Goal: Use online tool/utility: Utilize a website feature to perform a specific function

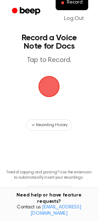
click at [49, 82] on span "button" at bounding box center [49, 87] width 26 height 26
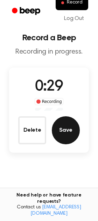
click at [74, 129] on button "Save" at bounding box center [66, 130] width 28 height 28
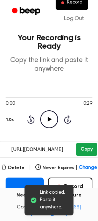
click at [83, 129] on div "0:00 0:29 1.0x Rewind 5 seconds Play Audio Skip 5 seconds" at bounding box center [49, 111] width 87 height 53
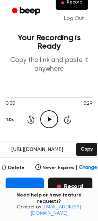
click at [76, 185] on button "Record" at bounding box center [70, 187] width 45 height 18
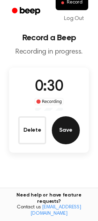
click at [65, 128] on button "Save" at bounding box center [66, 130] width 28 height 28
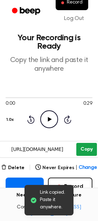
click at [88, 126] on div "0:00 0:29 1.0x Rewind 5 seconds Play Audio Skip 5 seconds" at bounding box center [49, 112] width 87 height 34
click at [84, 146] on button "Copy" at bounding box center [86, 149] width 21 height 13
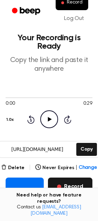
click at [69, 180] on button "Record" at bounding box center [70, 187] width 45 height 18
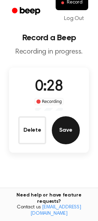
click at [65, 135] on button "Save" at bounding box center [66, 130] width 28 height 28
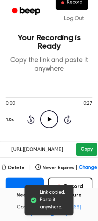
click at [86, 129] on div "0:00 0:27 1.0x Rewind 5 seconds Play Audio Skip 5 seconds" at bounding box center [49, 111] width 87 height 53
click at [86, 149] on button "Copy" at bounding box center [86, 149] width 21 height 13
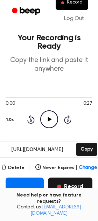
click at [68, 187] on button "Record" at bounding box center [70, 187] width 45 height 18
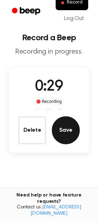
click at [66, 124] on button "Save" at bounding box center [66, 130] width 28 height 28
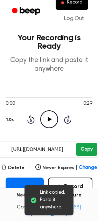
click at [86, 147] on button "Copy" at bounding box center [86, 149] width 21 height 13
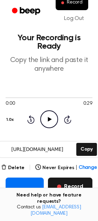
click at [72, 191] on button "Record" at bounding box center [70, 187] width 45 height 18
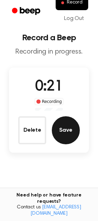
click at [62, 128] on button "Save" at bounding box center [66, 130] width 28 height 28
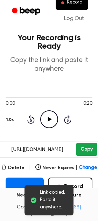
click at [85, 146] on button "Copy" at bounding box center [86, 149] width 21 height 13
